Goal: Navigation & Orientation: Understand site structure

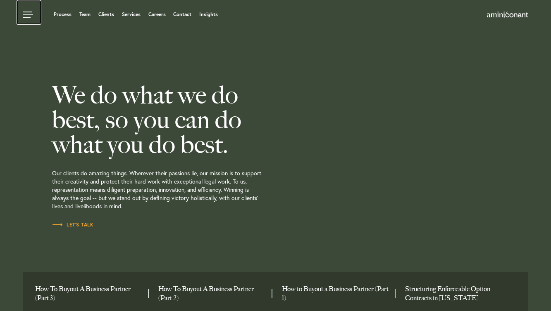
click at [30, 14] on link at bounding box center [29, 12] width 25 height 25
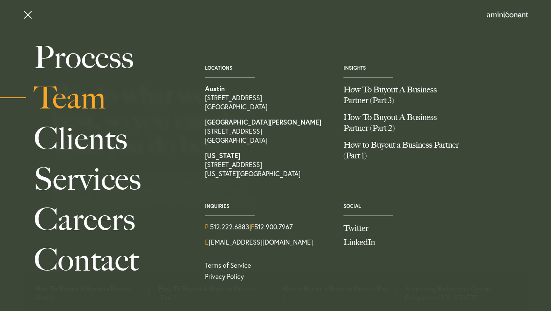
click at [75, 97] on link "Team" at bounding box center [110, 98] width 153 height 40
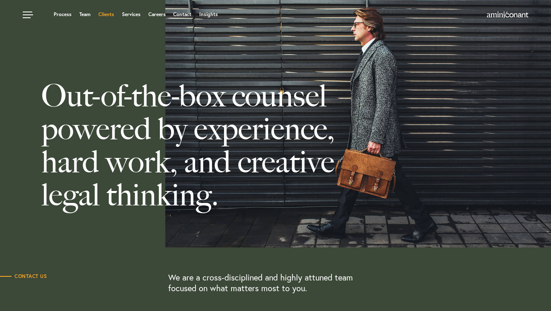
click at [104, 14] on link "Clients" at bounding box center [106, 14] width 16 height 5
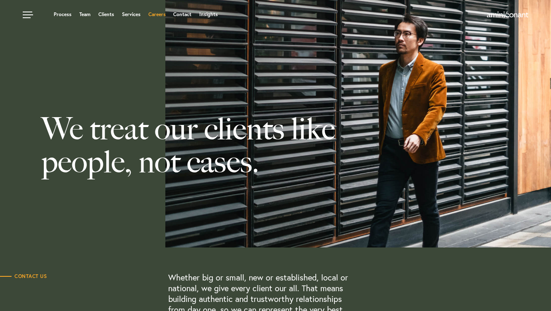
click at [157, 15] on link "Careers" at bounding box center [156, 14] width 17 height 5
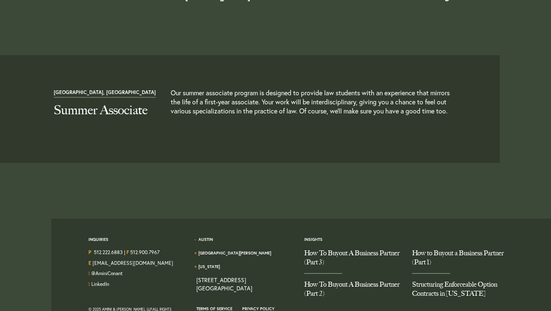
scroll to position [937, 0]
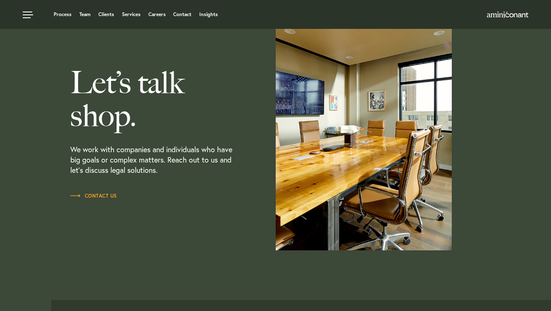
scroll to position [922, 0]
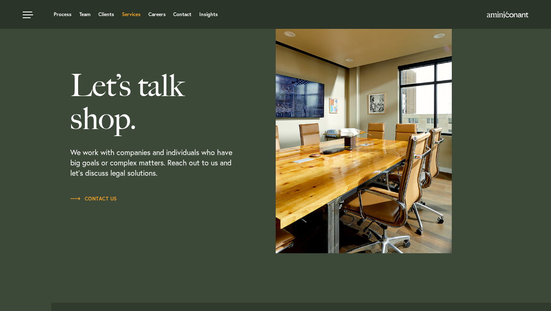
click at [132, 14] on link "Services" at bounding box center [131, 14] width 19 height 5
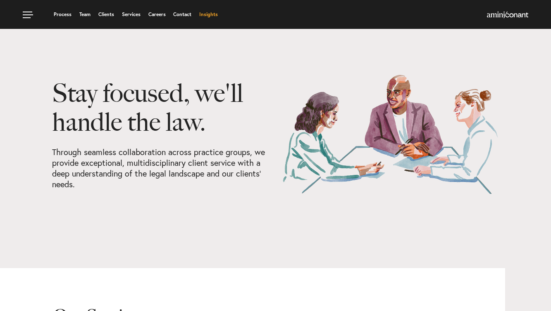
click at [205, 14] on link "Insights" at bounding box center [208, 14] width 19 height 5
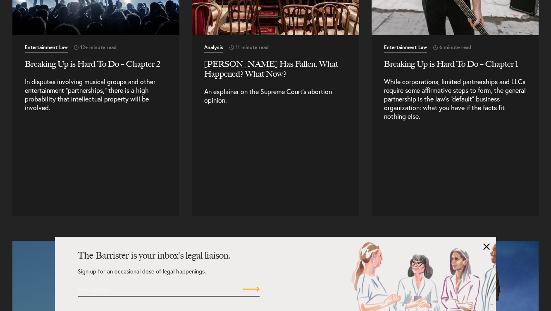
scroll to position [11311, 0]
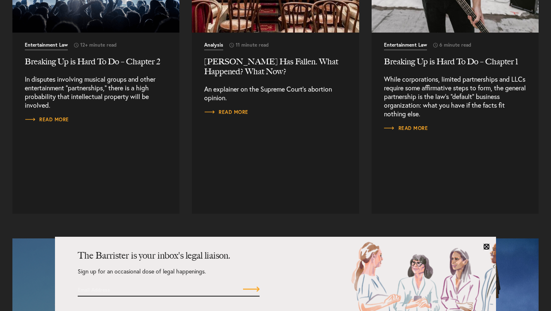
click at [485, 244] on link at bounding box center [486, 247] width 7 height 7
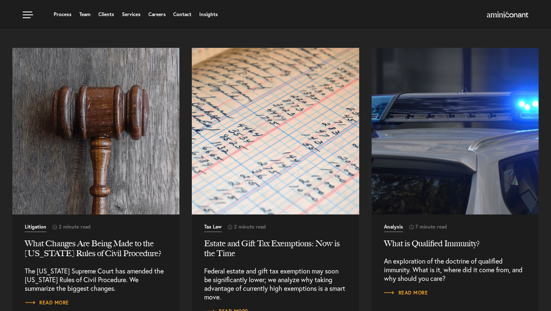
scroll to position [13366, 0]
